Goal: Task Accomplishment & Management: Manage account settings

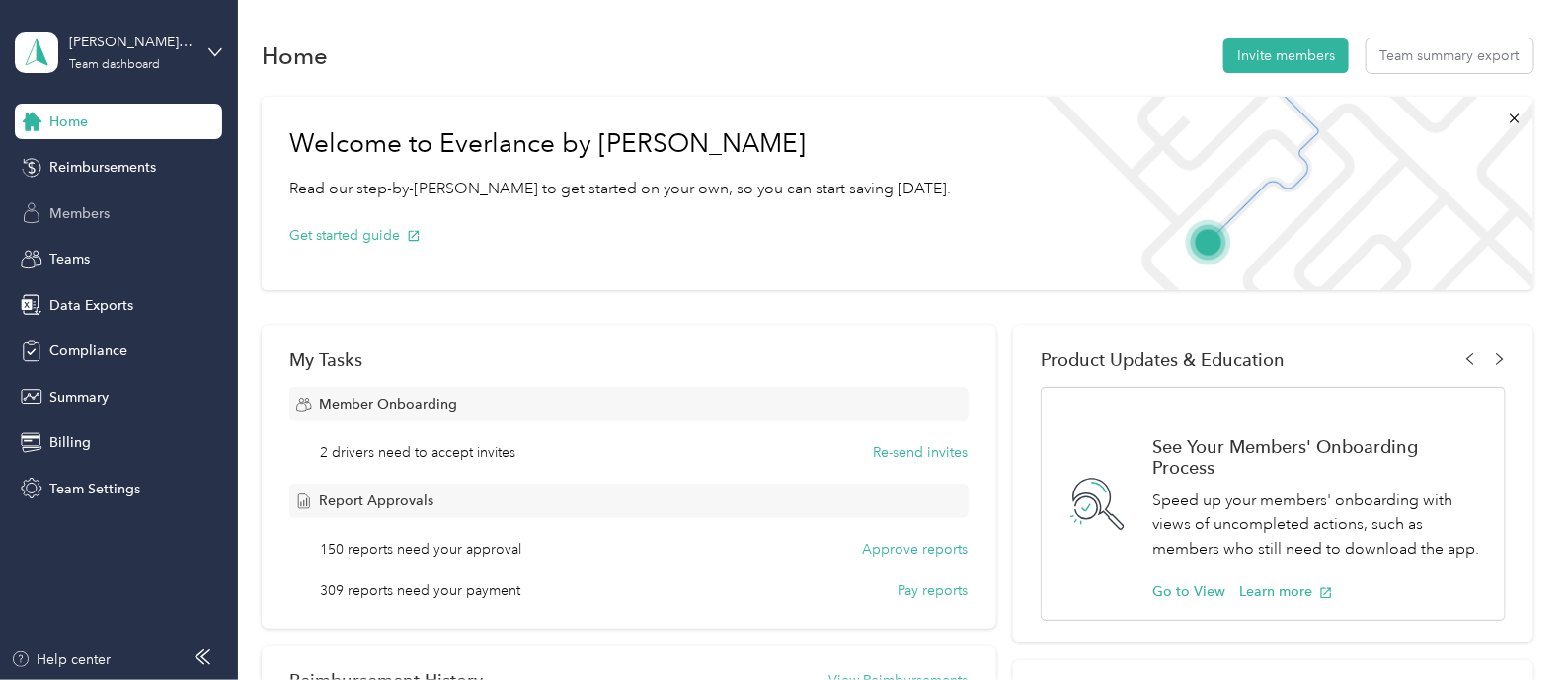
click at [95, 216] on span "Members" at bounding box center [79, 213] width 60 height 21
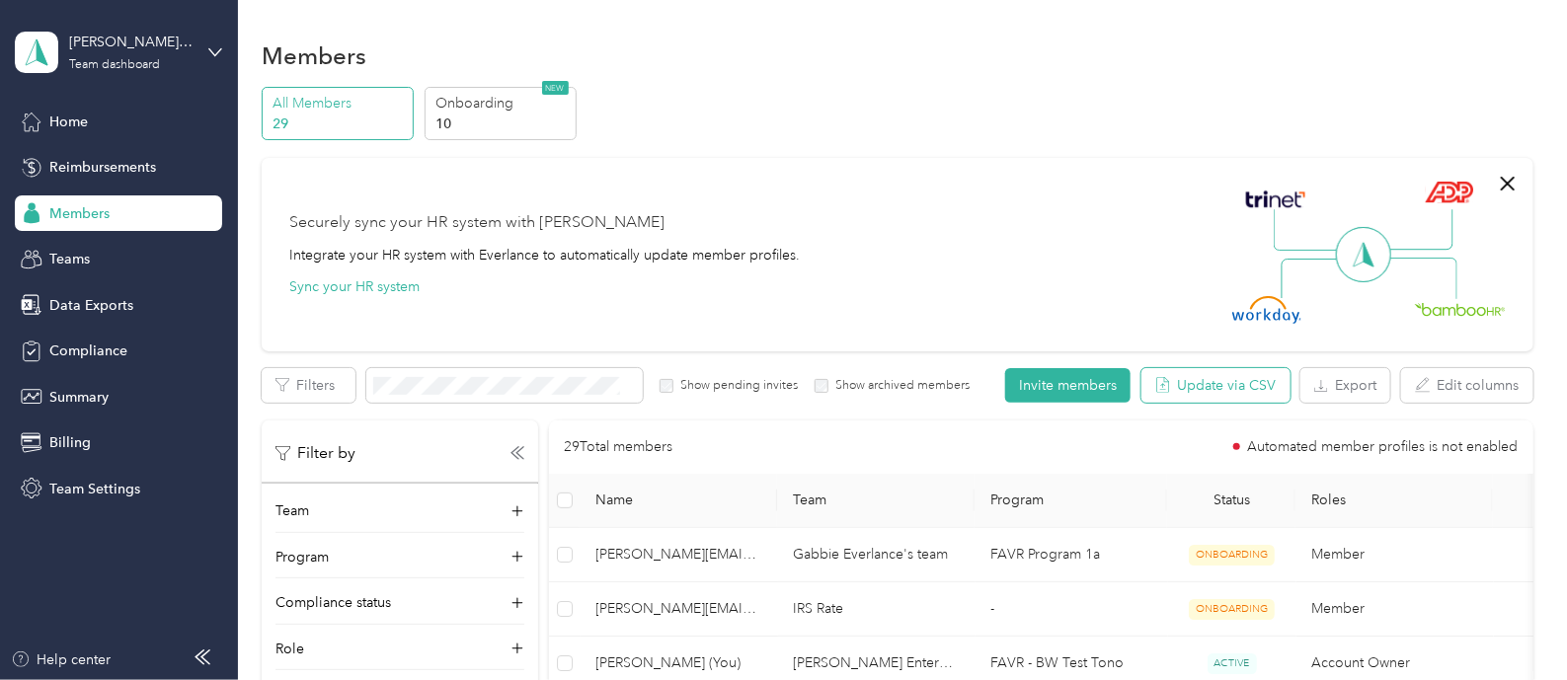
click at [1162, 379] on icon "button" at bounding box center [1163, 385] width 16 height 16
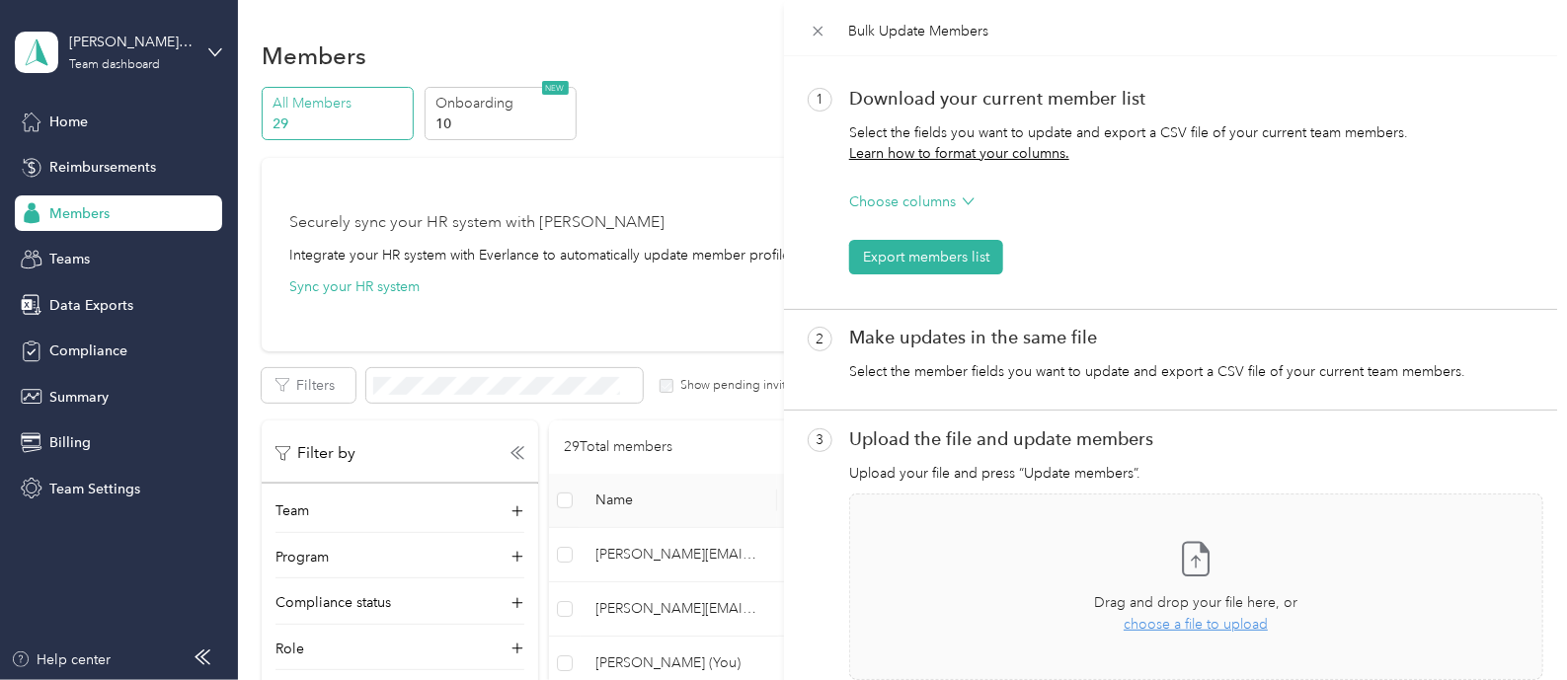
click at [693, 182] on div "Bulk Update Members 1 Download your current member list Select the fields you w…" at bounding box center [783, 340] width 1567 height 680
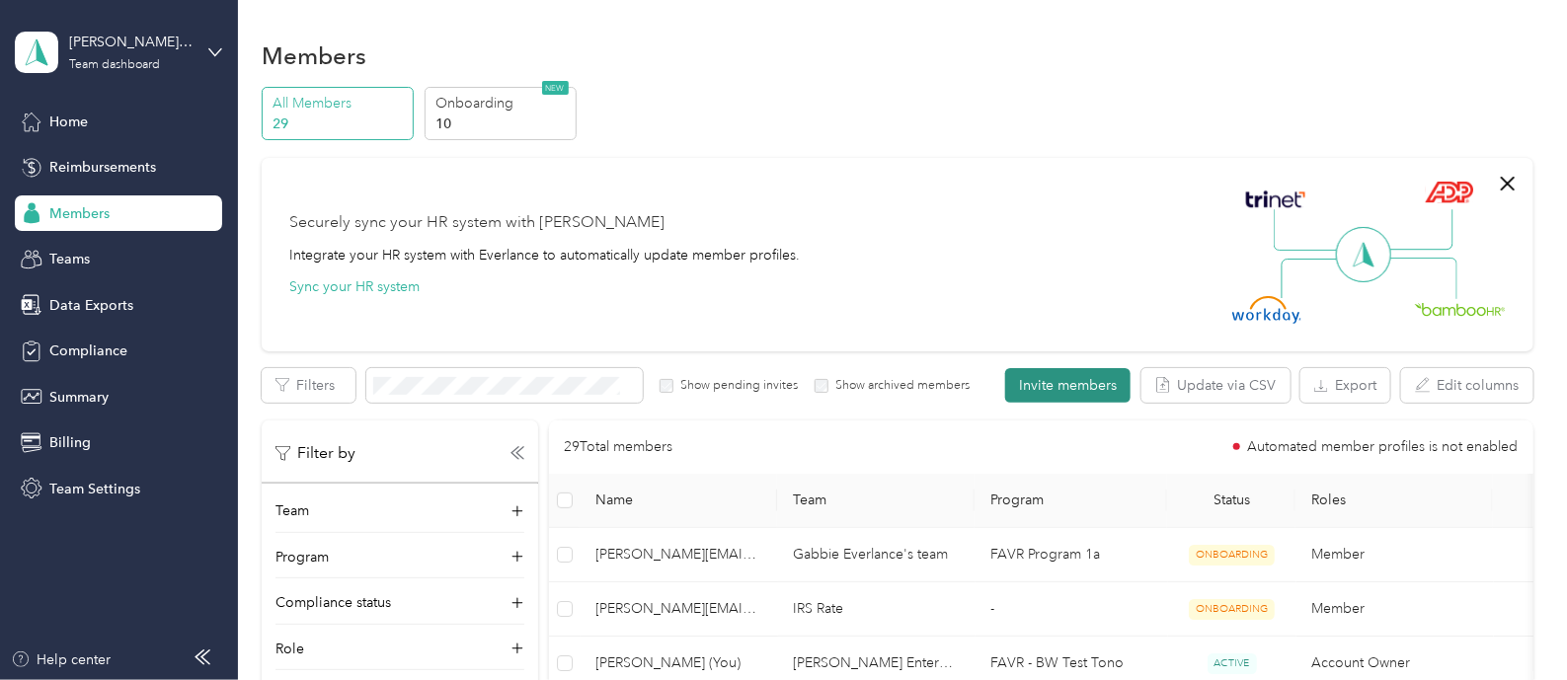
click at [1068, 377] on button "Invite members" at bounding box center [1067, 385] width 125 height 35
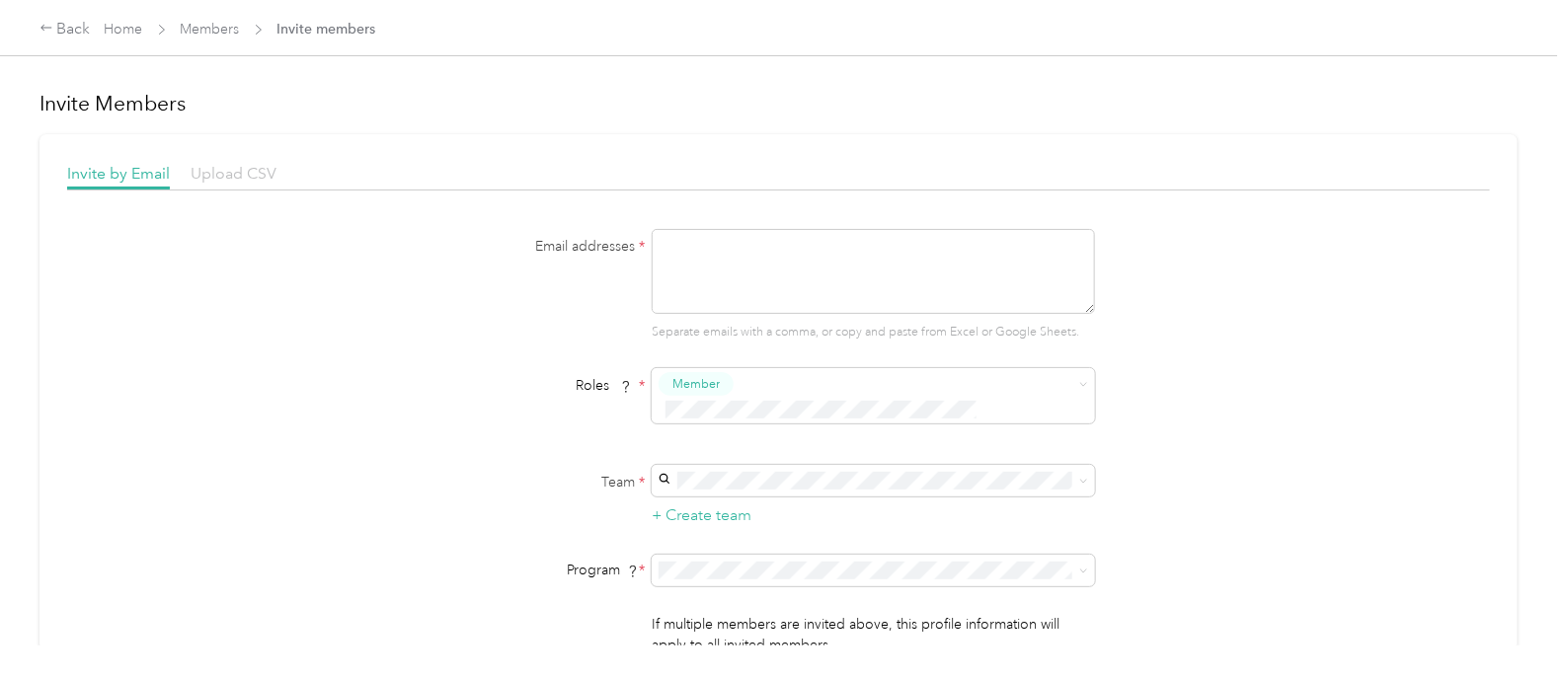
click at [273, 172] on span "Upload CSV" at bounding box center [234, 173] width 86 height 19
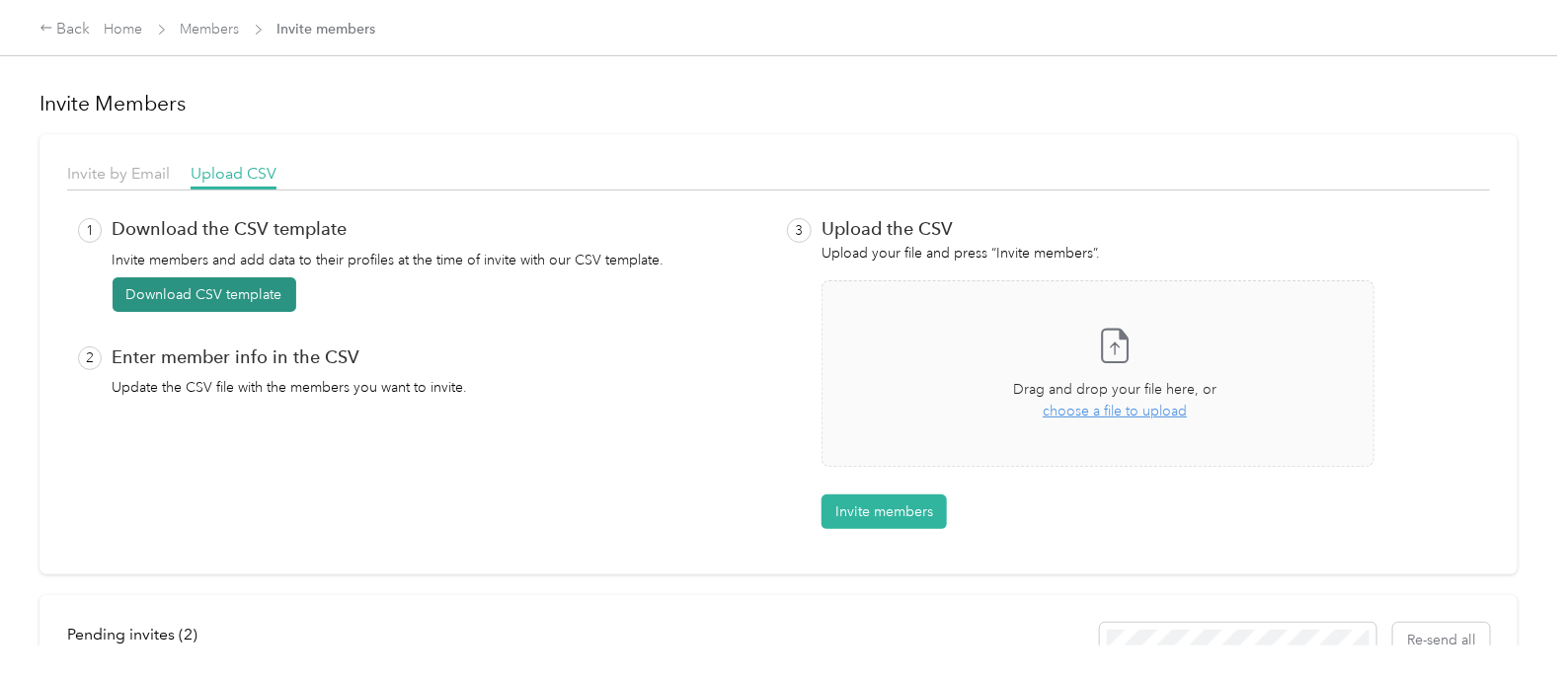
click at [218, 301] on button "Download CSV template" at bounding box center [205, 294] width 184 height 35
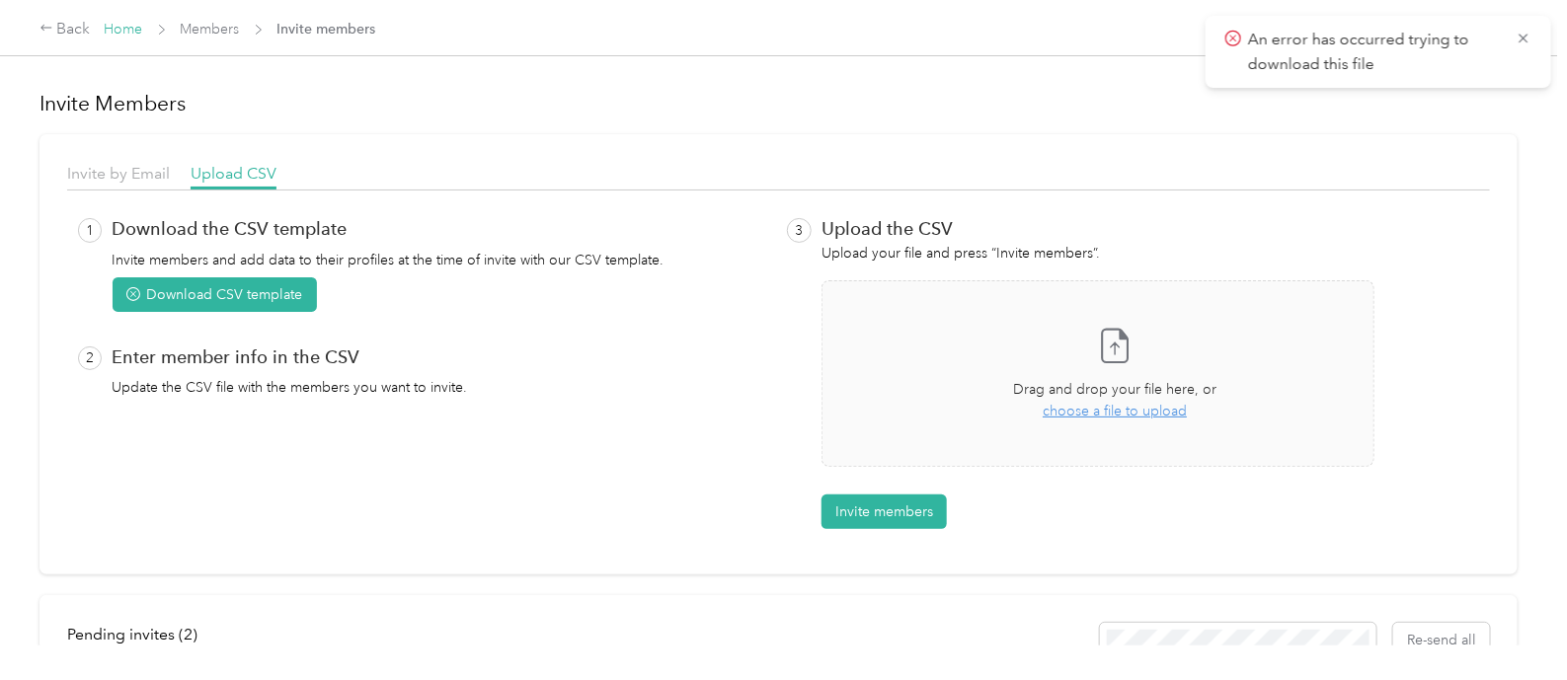
click at [117, 30] on link "Home" at bounding box center [124, 29] width 39 height 17
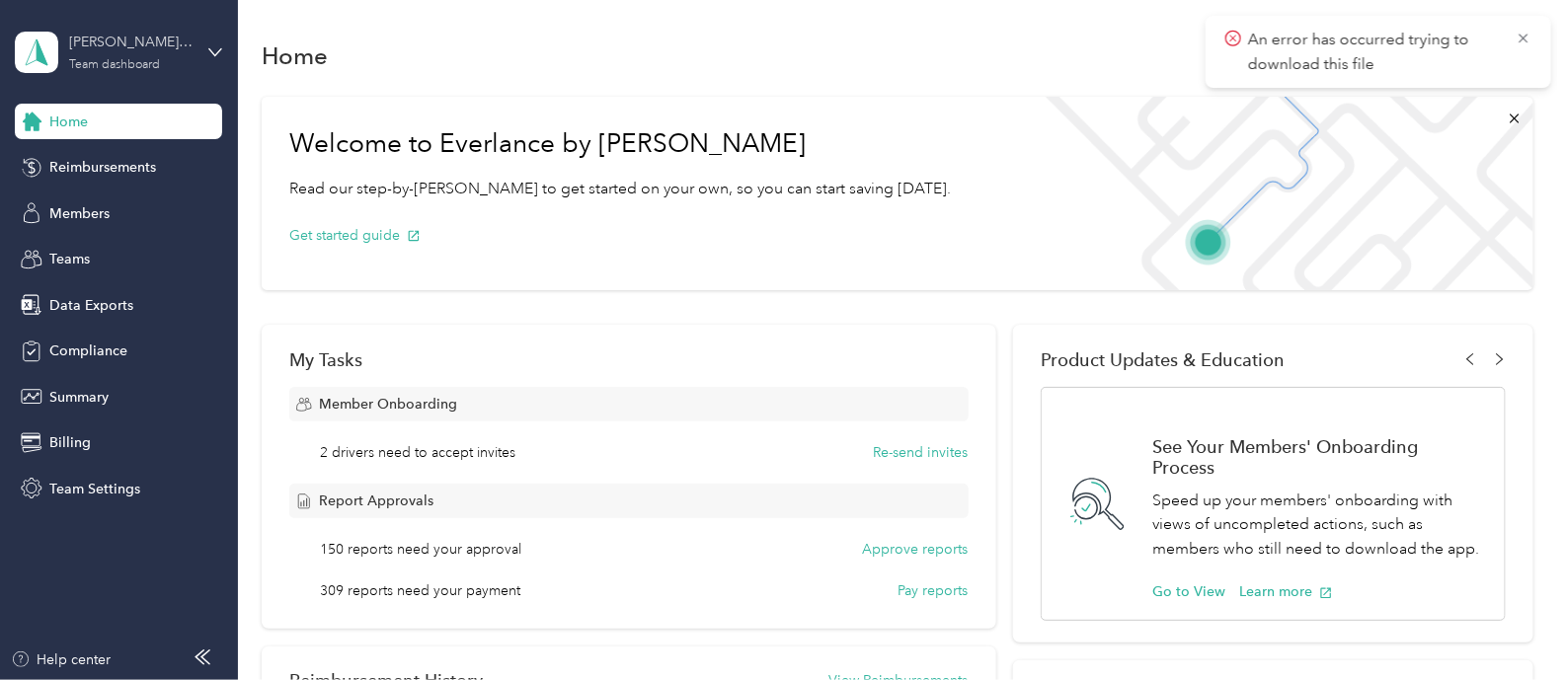
click at [129, 45] on div "[PERSON_NAME] Enterprises" at bounding box center [130, 42] width 123 height 21
click at [102, 242] on div "Log out" at bounding box center [71, 246] width 76 height 21
